Goal: Task Accomplishment & Management: Complete application form

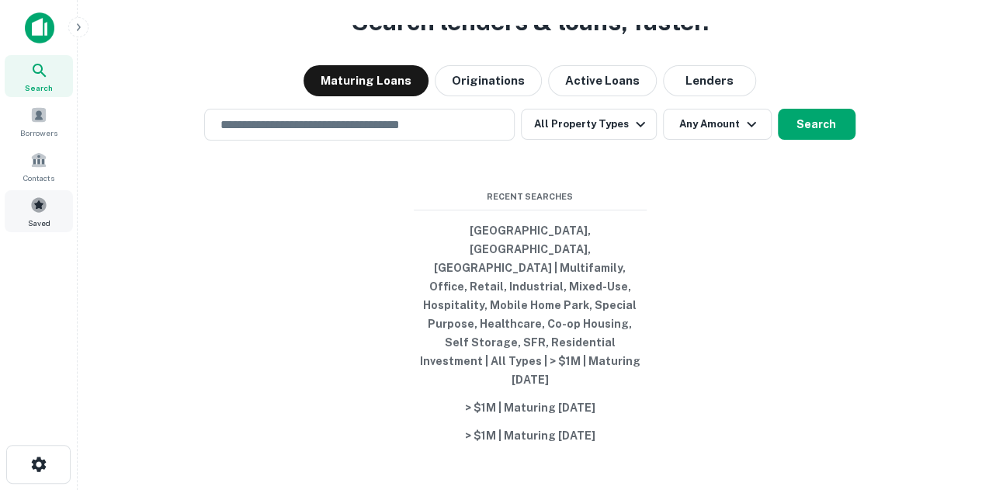
click at [43, 196] on span at bounding box center [38, 204] width 17 height 17
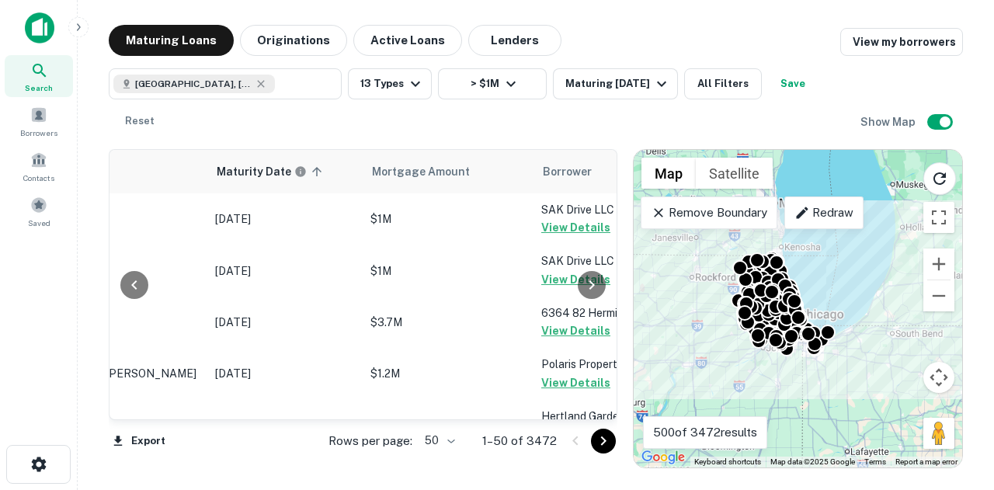
scroll to position [0, 109]
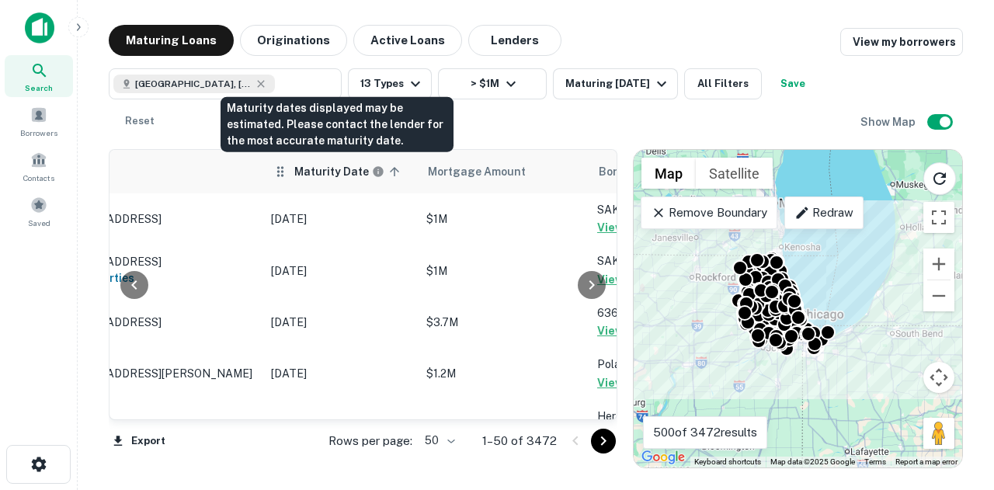
click at [296, 171] on h6 "Maturity Date" at bounding box center [331, 171] width 75 height 17
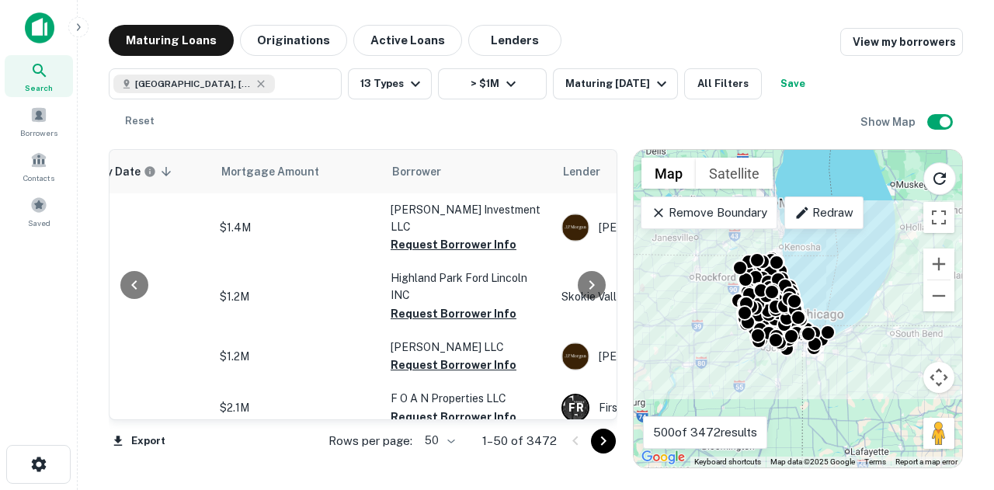
scroll to position [0, 435]
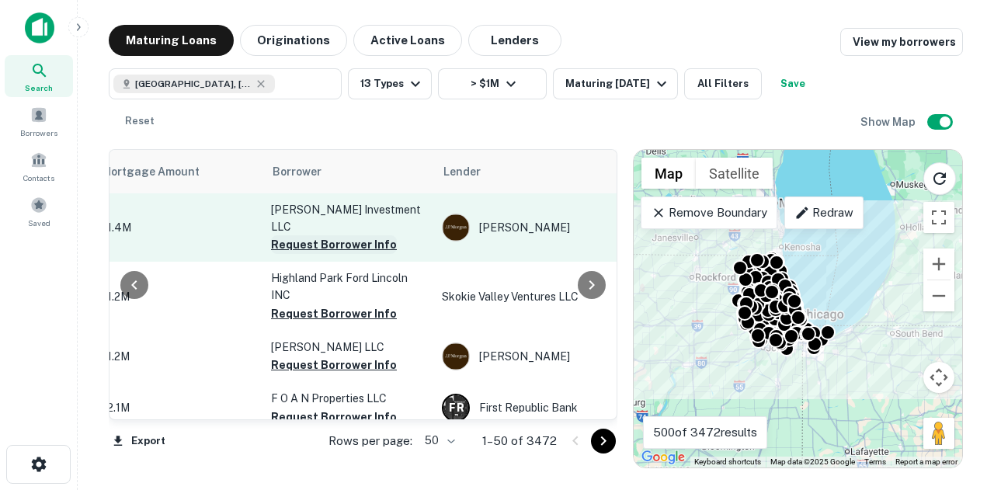
click at [359, 235] on button "Request Borrower Info" at bounding box center [334, 244] width 126 height 19
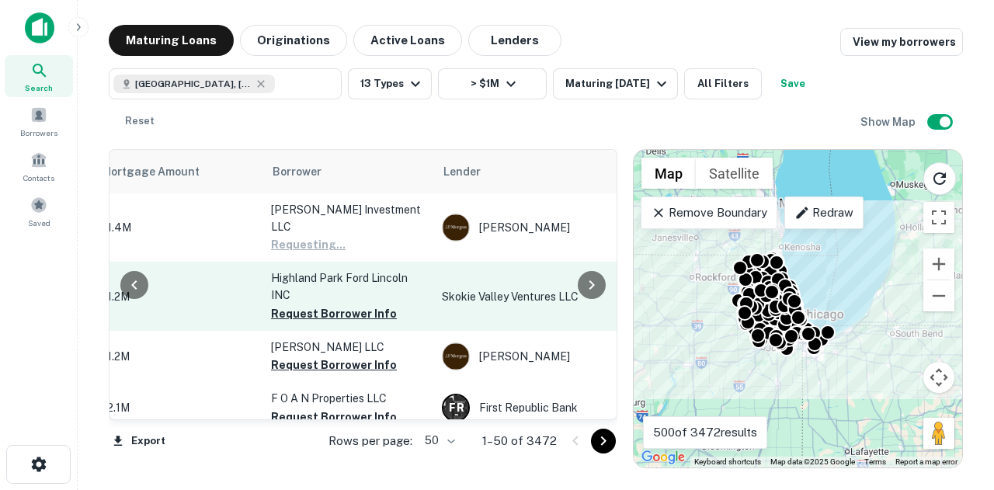
click at [361, 308] on td "Highland Park Ford Lincoln INC Request Borrower Info" at bounding box center [348, 296] width 171 height 68
click at [368, 304] on button "Request Borrower Info" at bounding box center [334, 313] width 126 height 19
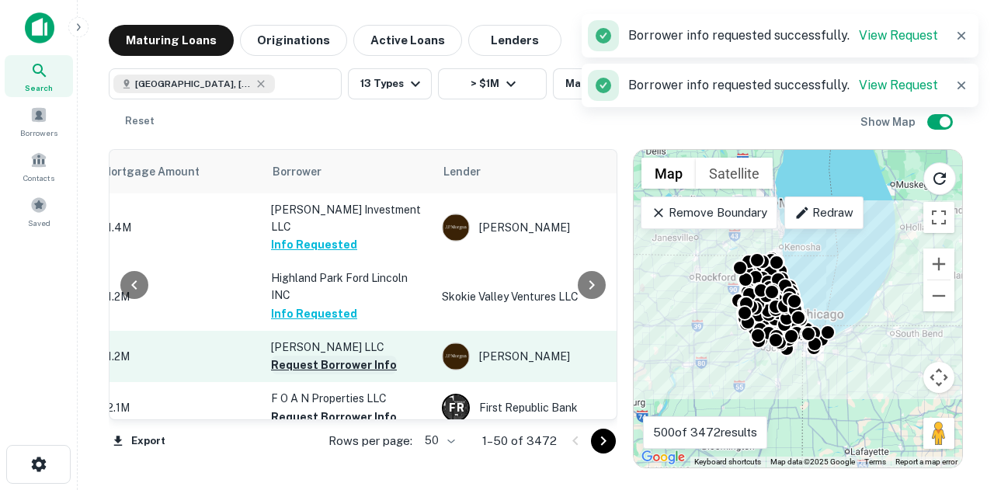
click at [362, 356] on button "Request Borrower Info" at bounding box center [334, 365] width 126 height 19
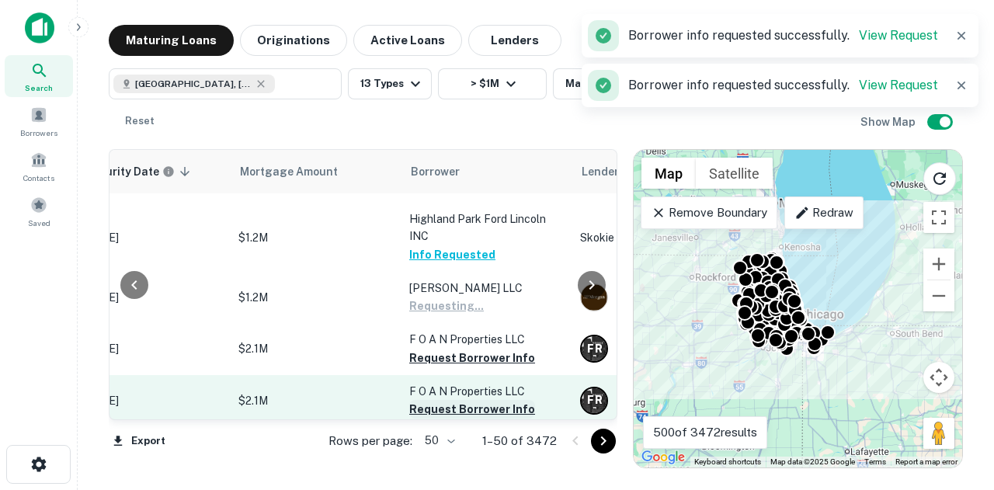
scroll to position [155, 297]
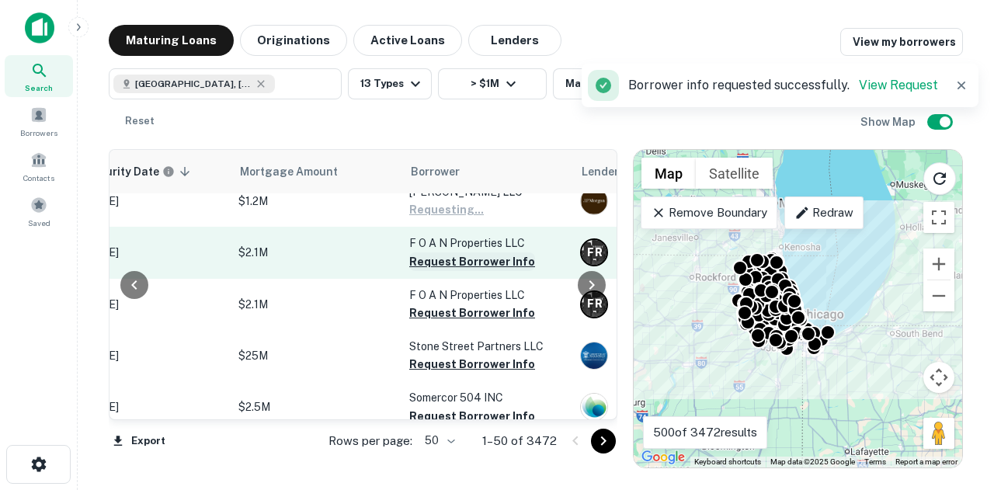
click at [467, 252] on button "Request Borrower Info" at bounding box center [472, 261] width 126 height 19
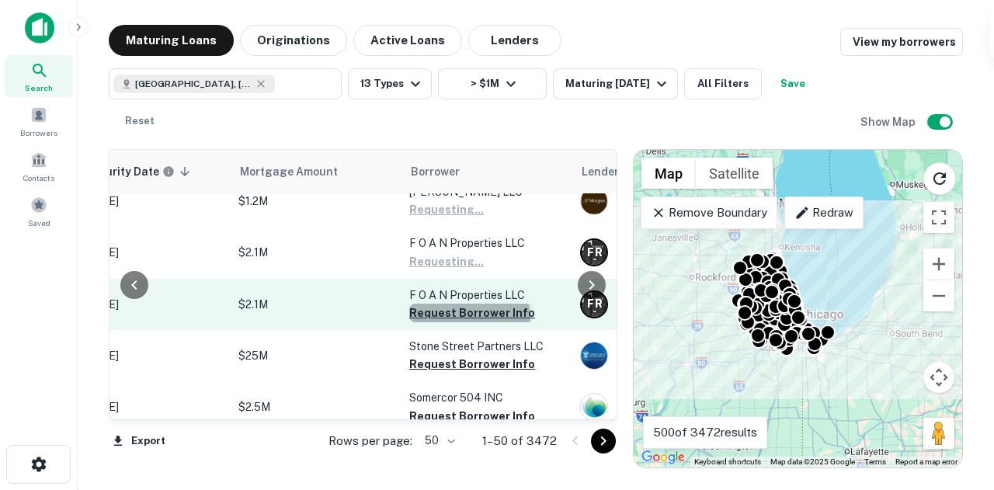
click at [467, 304] on button "Request Borrower Info" at bounding box center [472, 313] width 126 height 19
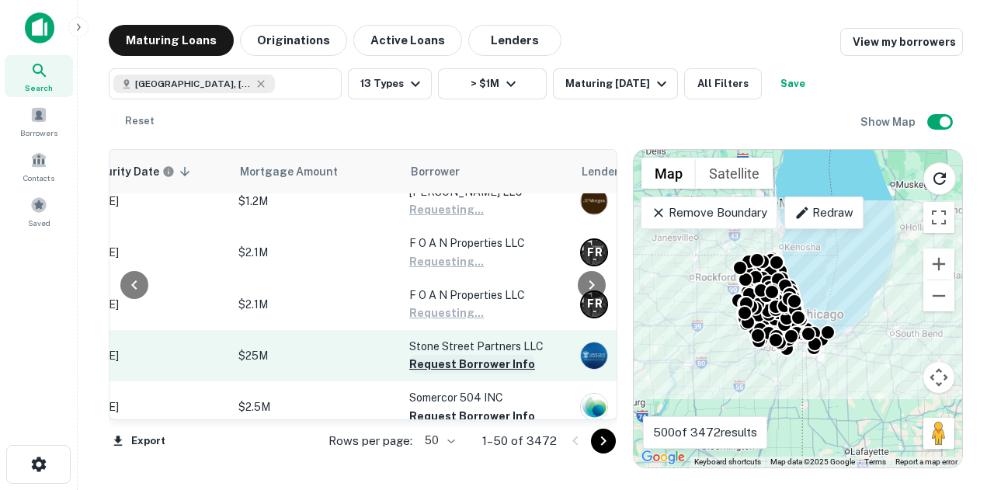
click at [477, 338] on p "Stone Street Partners LLC" at bounding box center [486, 346] width 155 height 17
click at [477, 355] on button "Request Borrower Info" at bounding box center [472, 364] width 126 height 19
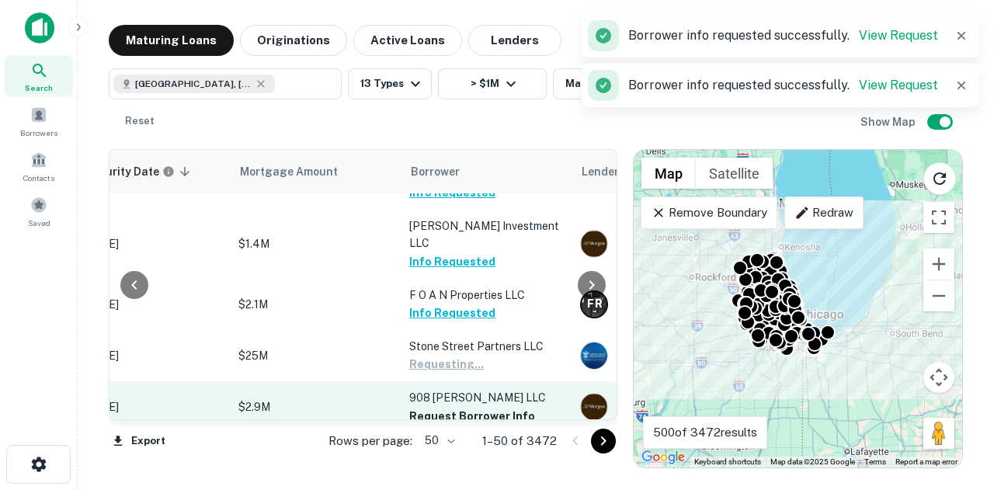
click at [505, 388] on td "908 Reba LLC Request Borrower Info" at bounding box center [486, 406] width 171 height 51
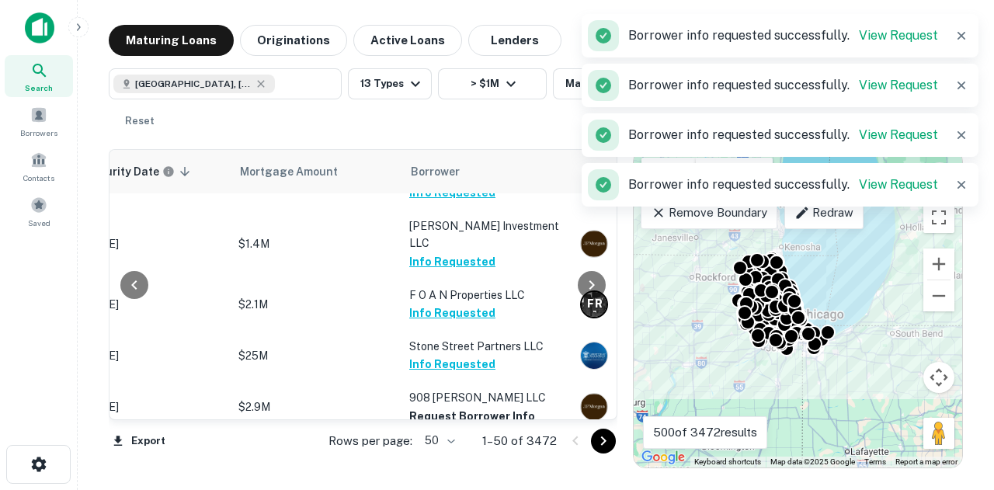
scroll to position [233, 297]
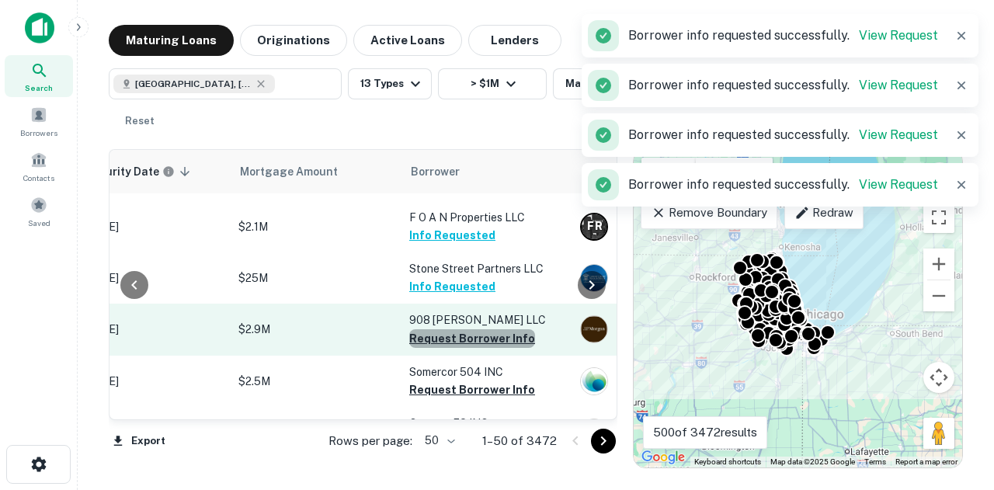
click at [505, 329] on button "Request Borrower Info" at bounding box center [472, 338] width 126 height 19
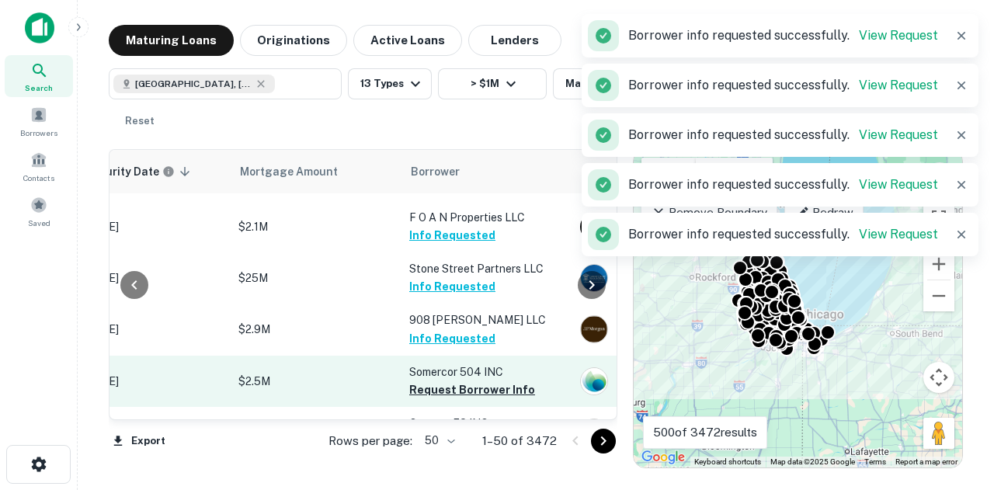
click at [501, 380] on button "Request Borrower Info" at bounding box center [472, 389] width 126 height 19
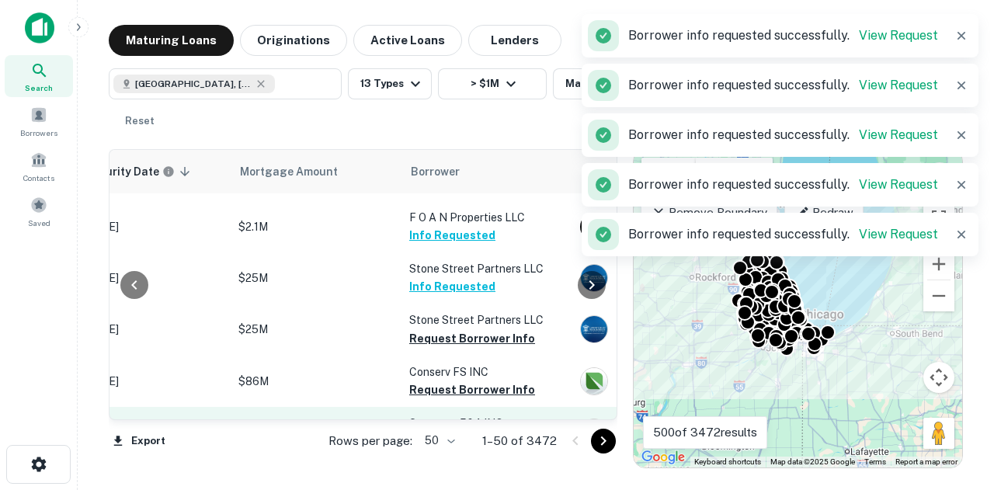
scroll to position [388, 297]
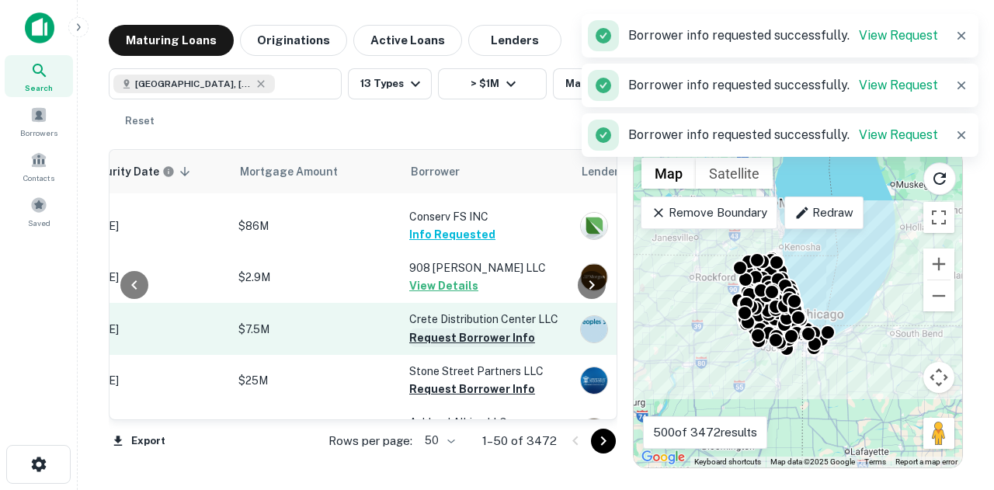
click at [435, 328] on button "Request Borrower Info" at bounding box center [472, 337] width 126 height 19
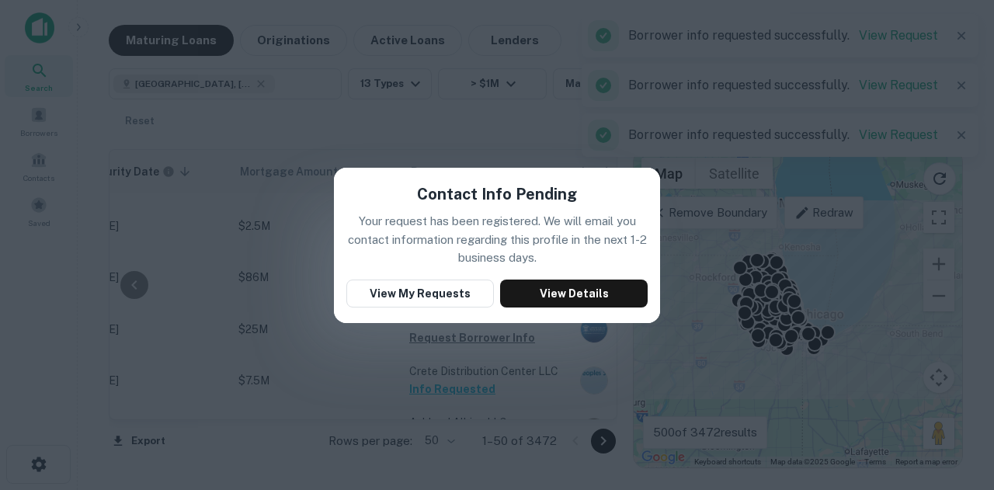
click at [566, 126] on div "Contact Info Pending Your request has been registered. We will email you contac…" at bounding box center [497, 245] width 994 height 490
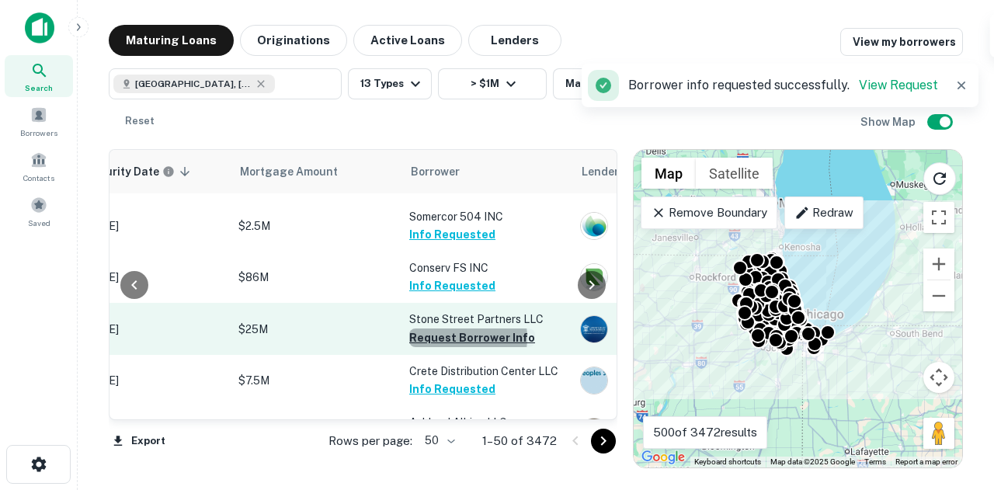
click at [456, 328] on button "Request Borrower Info" at bounding box center [472, 337] width 126 height 19
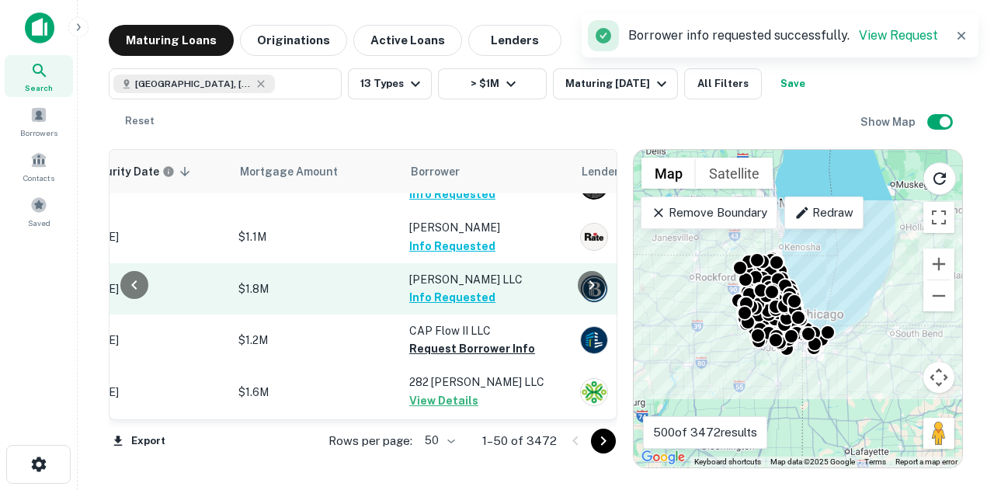
scroll to position [1553, 297]
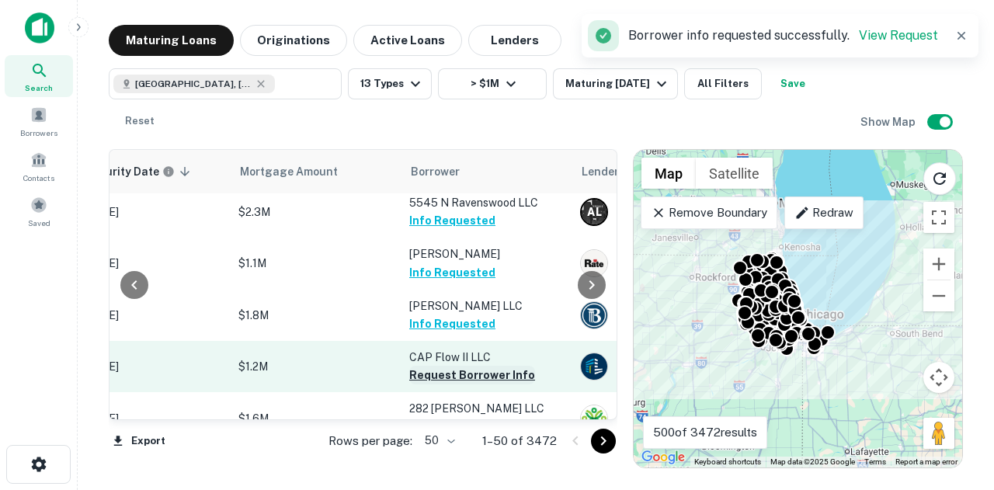
click at [464, 366] on button "Request Borrower Info" at bounding box center [472, 375] width 126 height 19
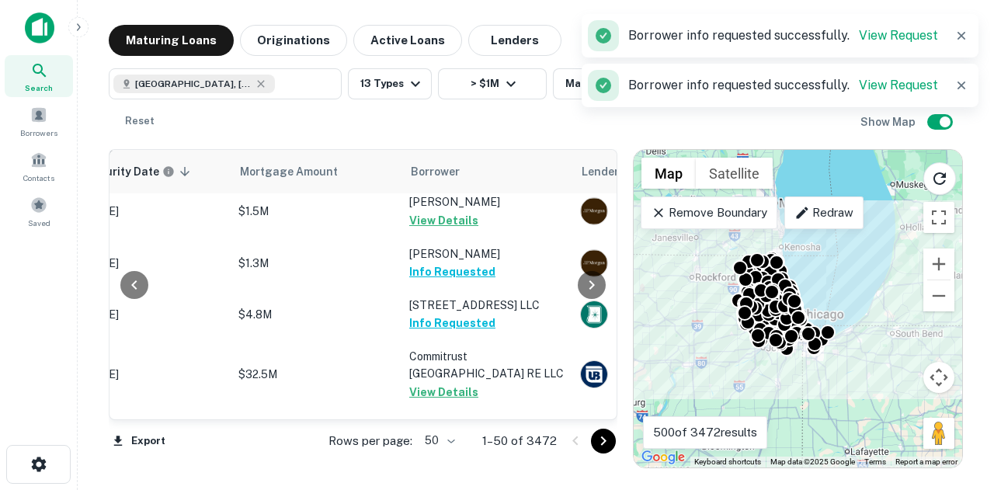
scroll to position [2422, 297]
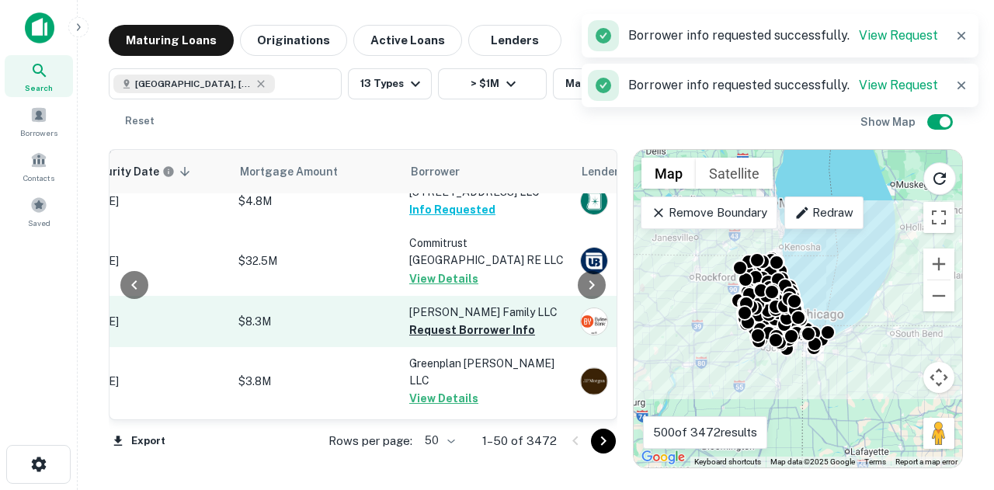
click at [491, 304] on p "Wilkins Family LLC" at bounding box center [486, 312] width 155 height 17
click at [490, 304] on p "Wilkins Family LLC" at bounding box center [486, 312] width 155 height 17
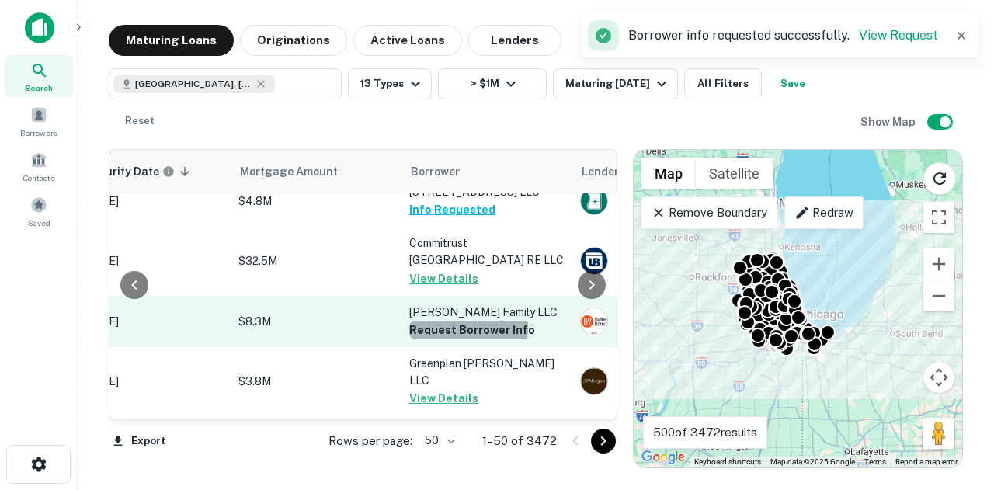
click at [463, 321] on button "Request Borrower Info" at bounding box center [472, 330] width 126 height 19
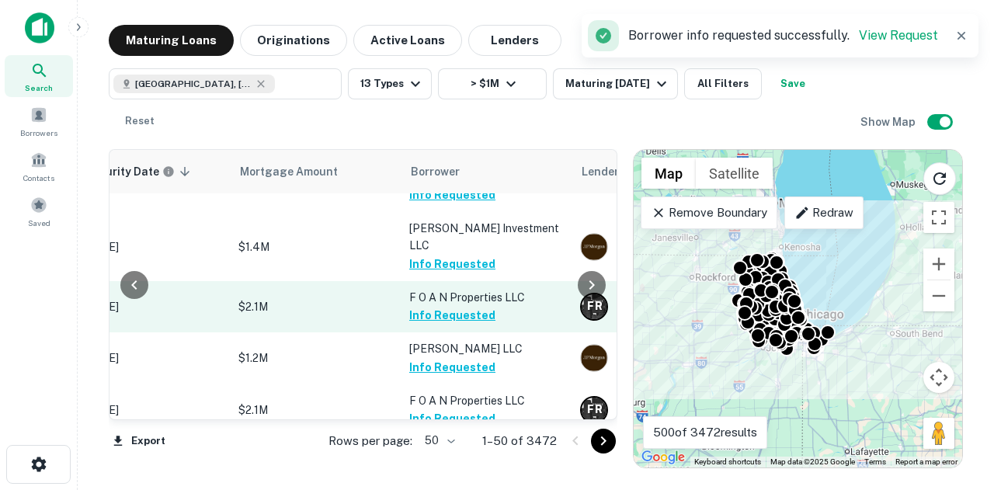
scroll to position [0, 297]
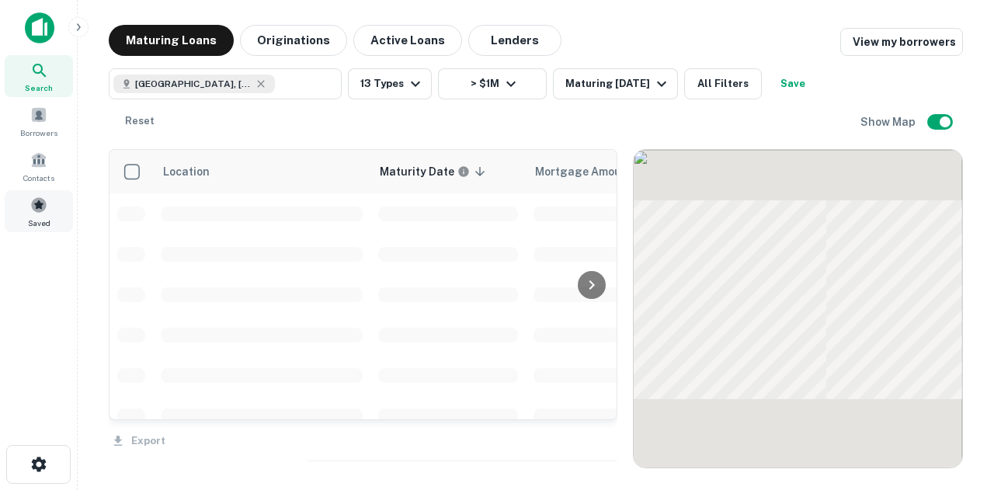
click at [37, 217] on span "Saved" at bounding box center [39, 223] width 23 height 12
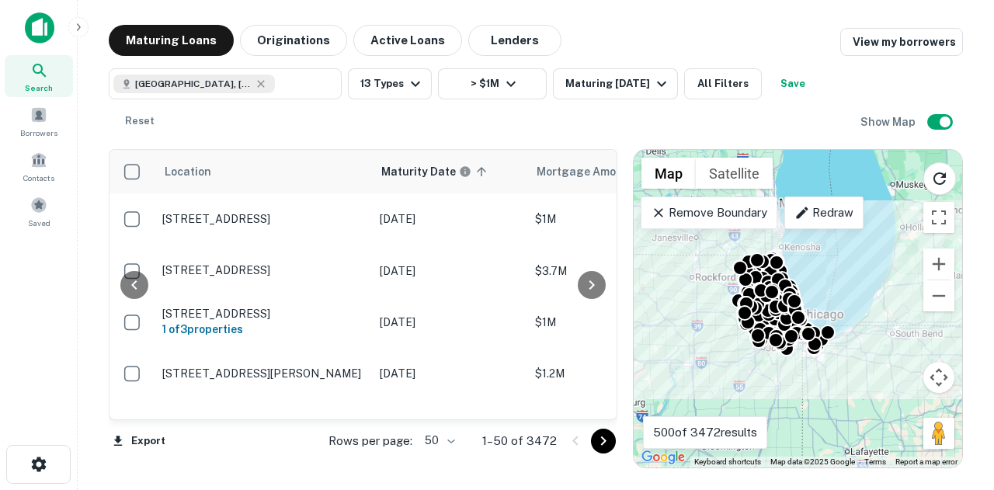
scroll to position [0, 363]
